Goal: Check status

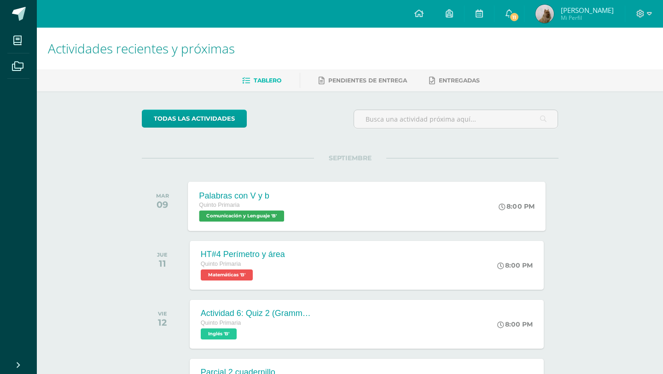
click at [355, 213] on div "Palabras con V y b Quinto Primaria Comunicación y Lenguaje 'B' 8:00 PM Palabras…" at bounding box center [367, 205] width 358 height 49
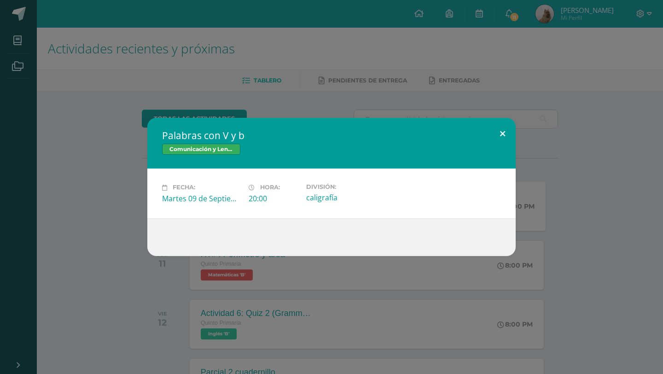
click at [502, 133] on button at bounding box center [502, 133] width 26 height 31
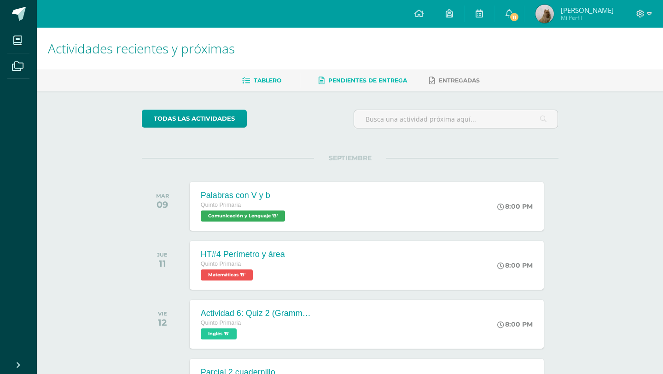
click at [378, 80] on span "Pendientes de entrega" at bounding box center [367, 80] width 79 height 7
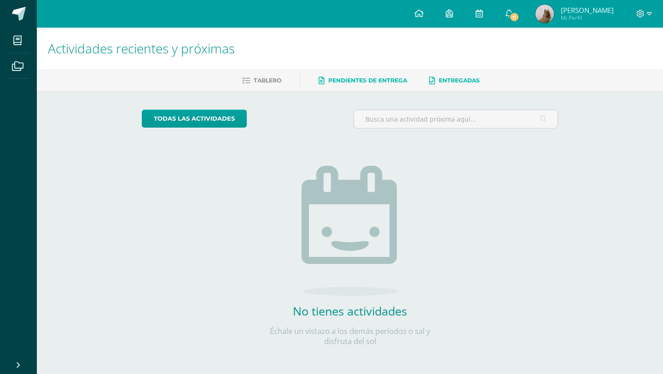
click at [432, 81] on icon at bounding box center [432, 81] width 6 height 8
click at [513, 12] on icon at bounding box center [508, 13] width 7 height 8
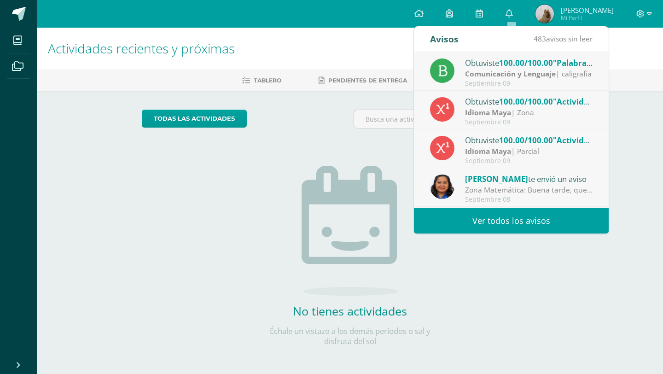
click at [470, 186] on div "Zona Matemática: Buena tarde, queridos padres de familia, les informo que ya ll…" at bounding box center [529, 190] width 128 height 11
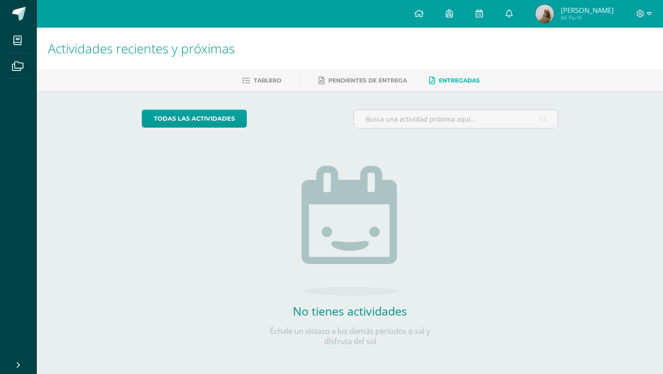
click at [330, 167] on img at bounding box center [349, 231] width 97 height 130
